Goal: Navigation & Orientation: Find specific page/section

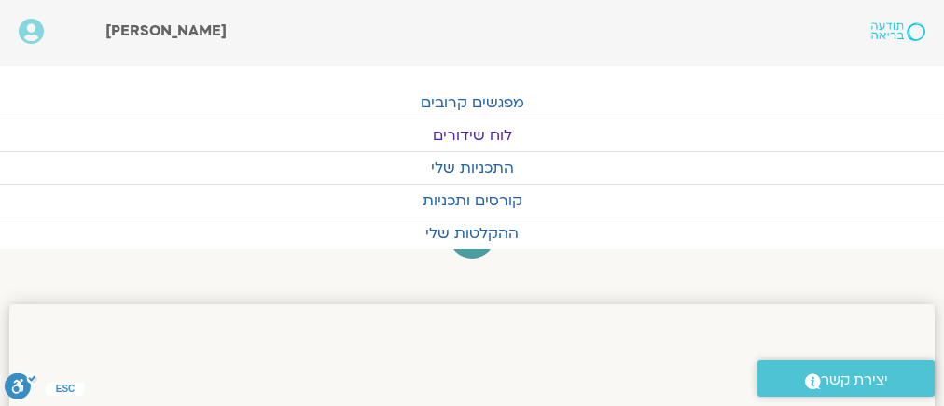
click at [467, 129] on link "לוח שידורים" at bounding box center [472, 135] width 944 height 32
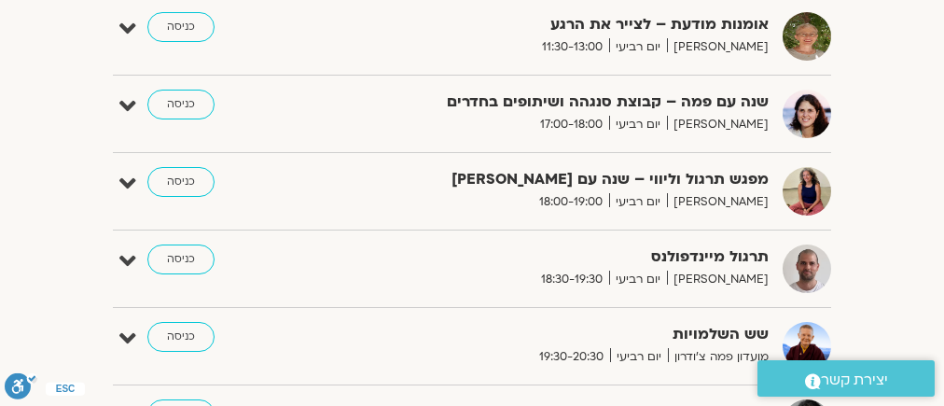
scroll to position [1195, 0]
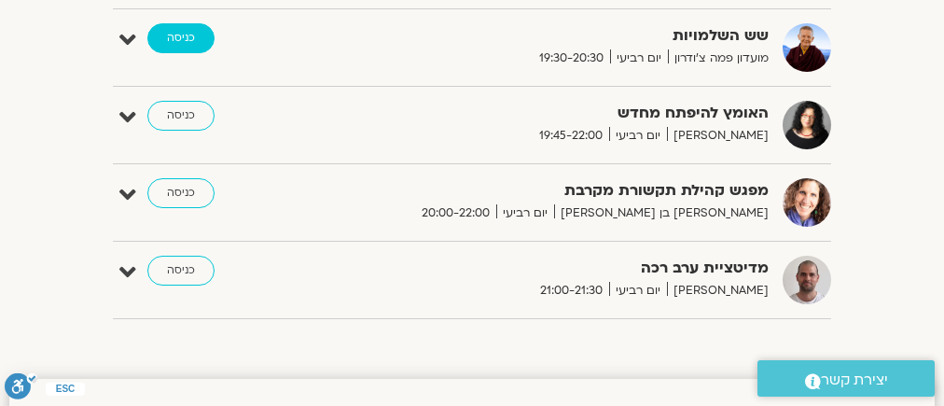
click at [180, 34] on link "כניסה" at bounding box center [180, 38] width 67 height 30
